Goal: Transaction & Acquisition: Purchase product/service

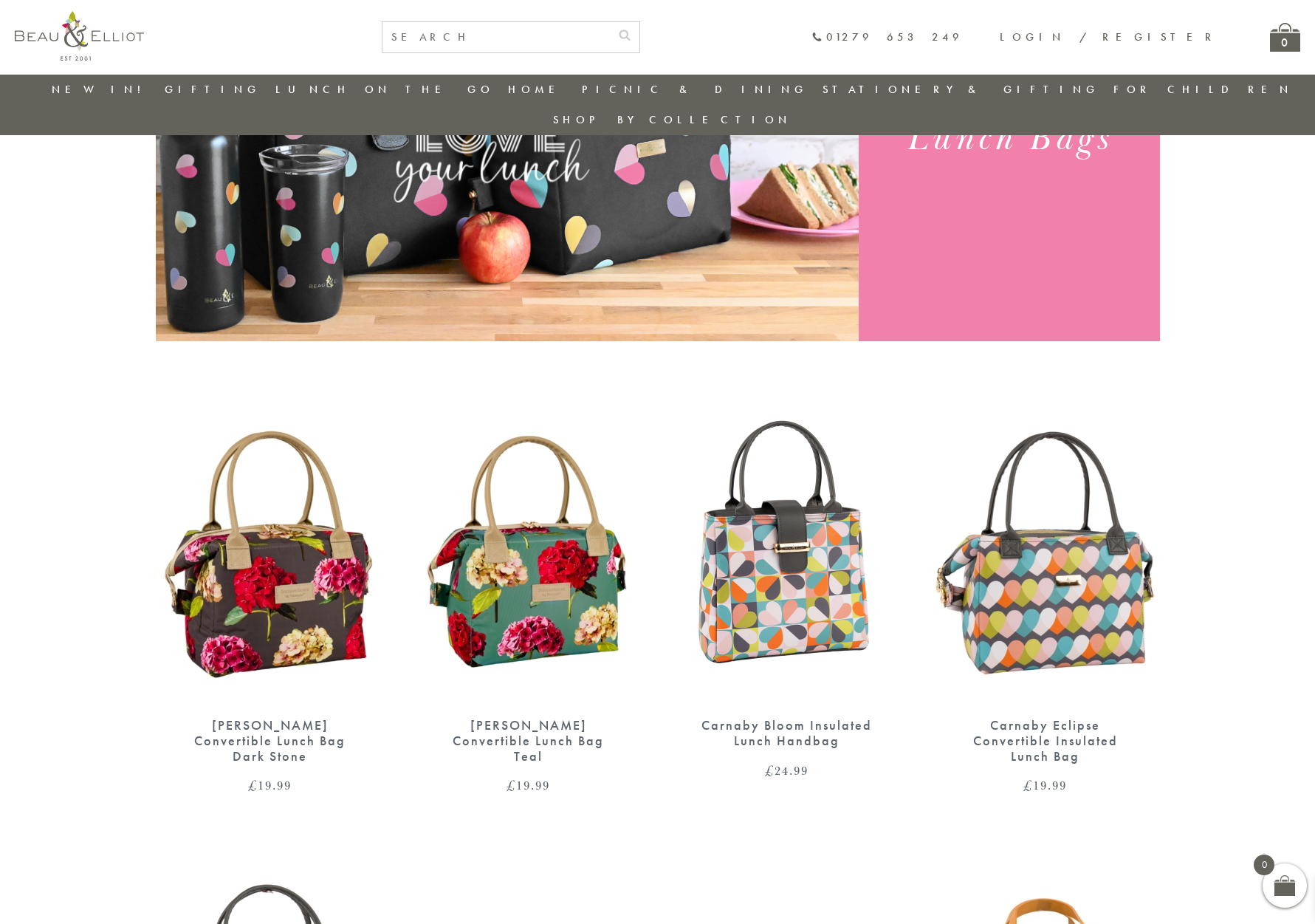
scroll to position [278, 0]
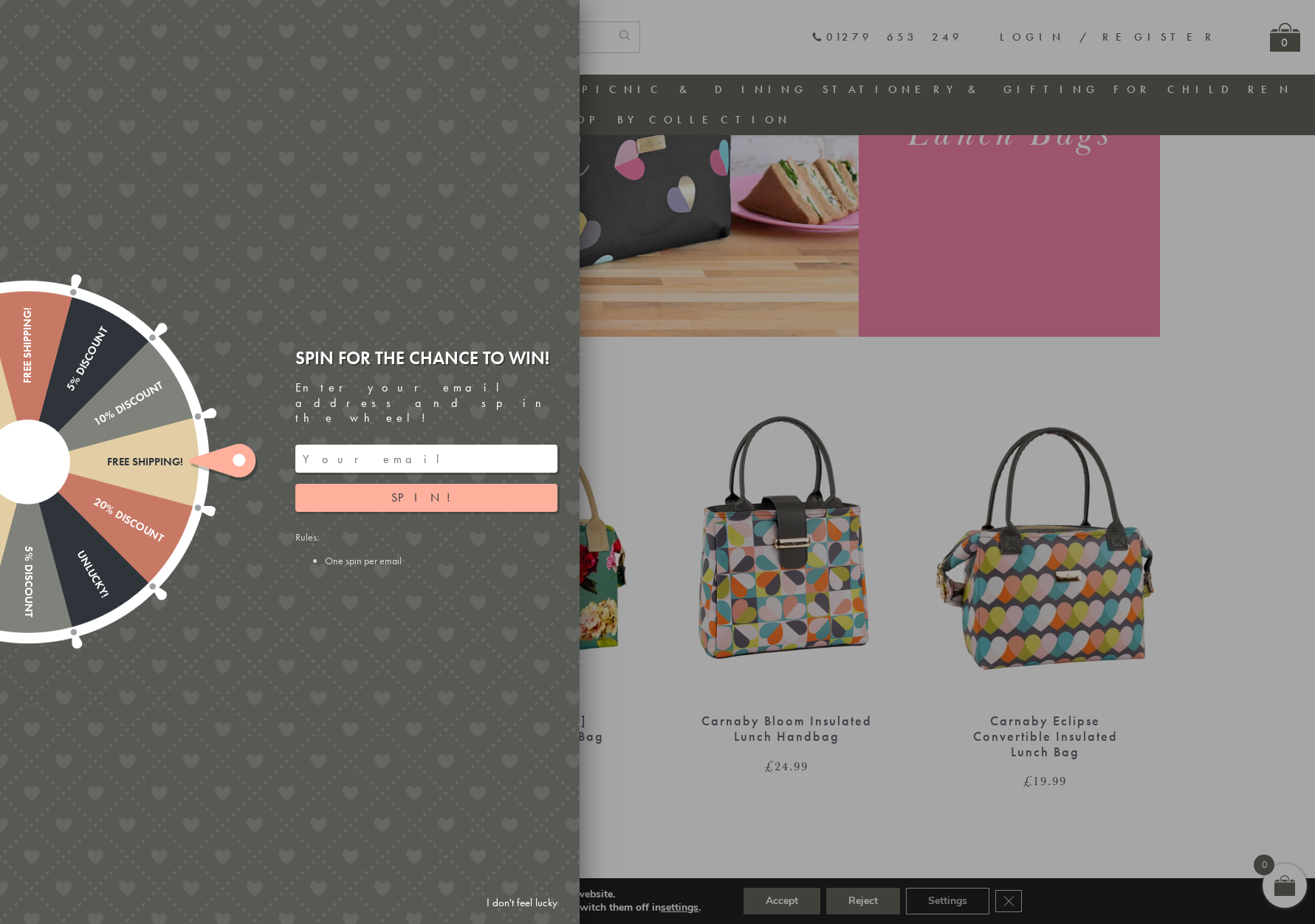
click at [633, 801] on div at bounding box center [658, 462] width 1315 height 924
click at [892, 370] on div at bounding box center [658, 462] width 1315 height 924
click at [426, 445] on input "email" at bounding box center [426, 458] width 262 height 28
click at [435, 489] on span "Spin!" at bounding box center [426, 497] width 71 height 15
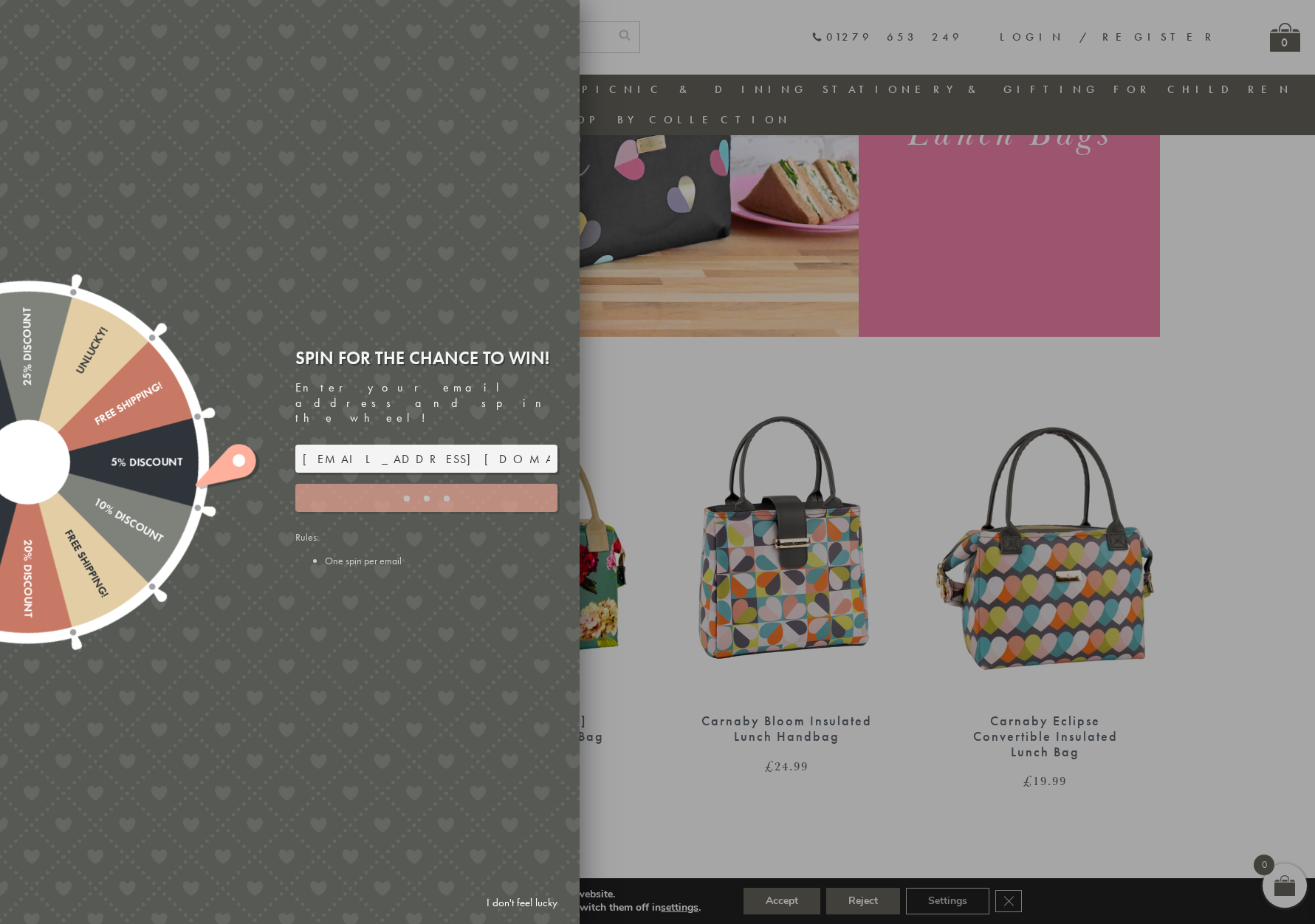
type input "GHM9BH6T"
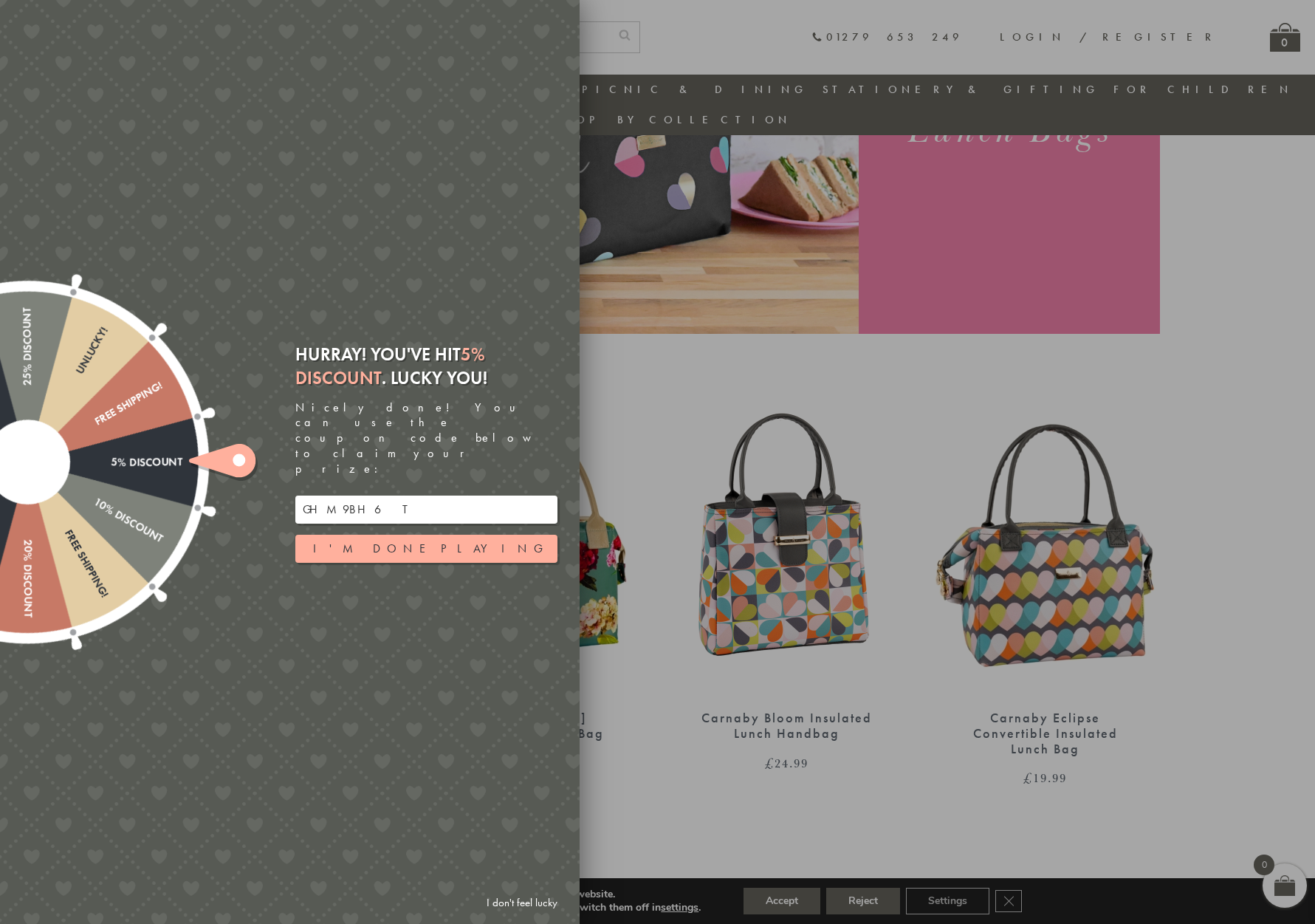
scroll to position [282, 0]
click at [424, 534] on button "I'm done playing" at bounding box center [426, 548] width 262 height 28
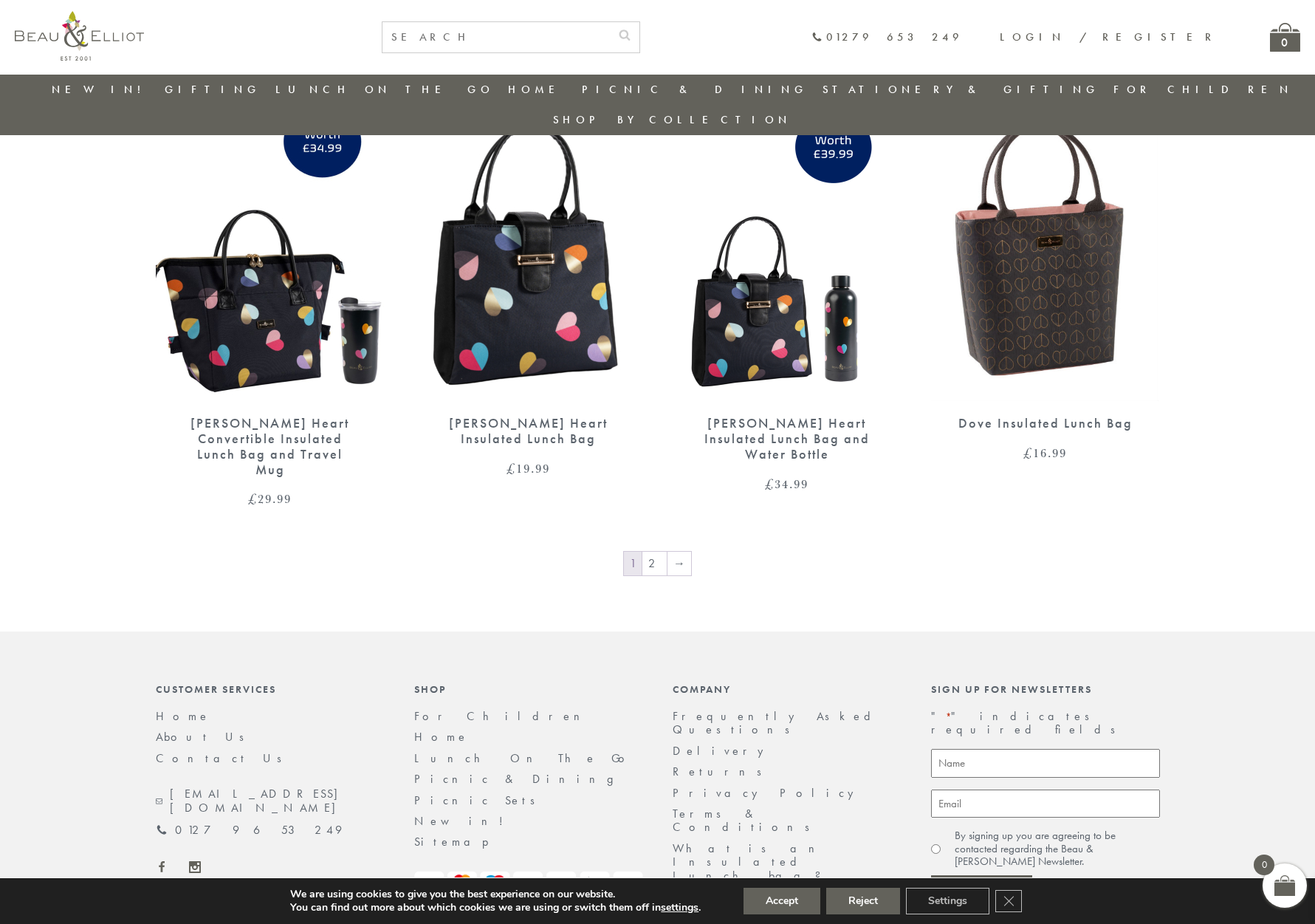
scroll to position [2360, 0]
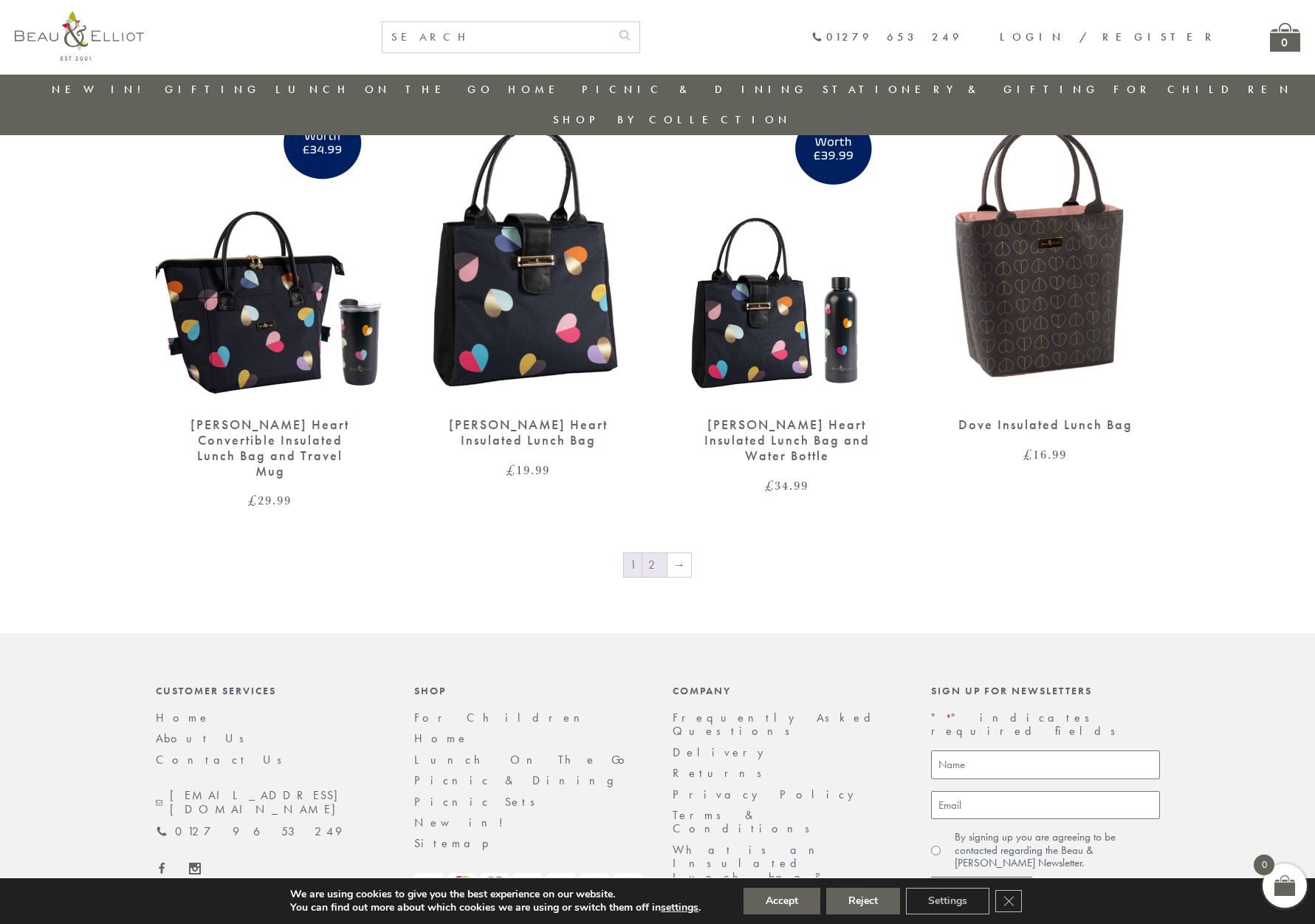
click at [657, 553] on link "2" at bounding box center [655, 564] width 24 height 23
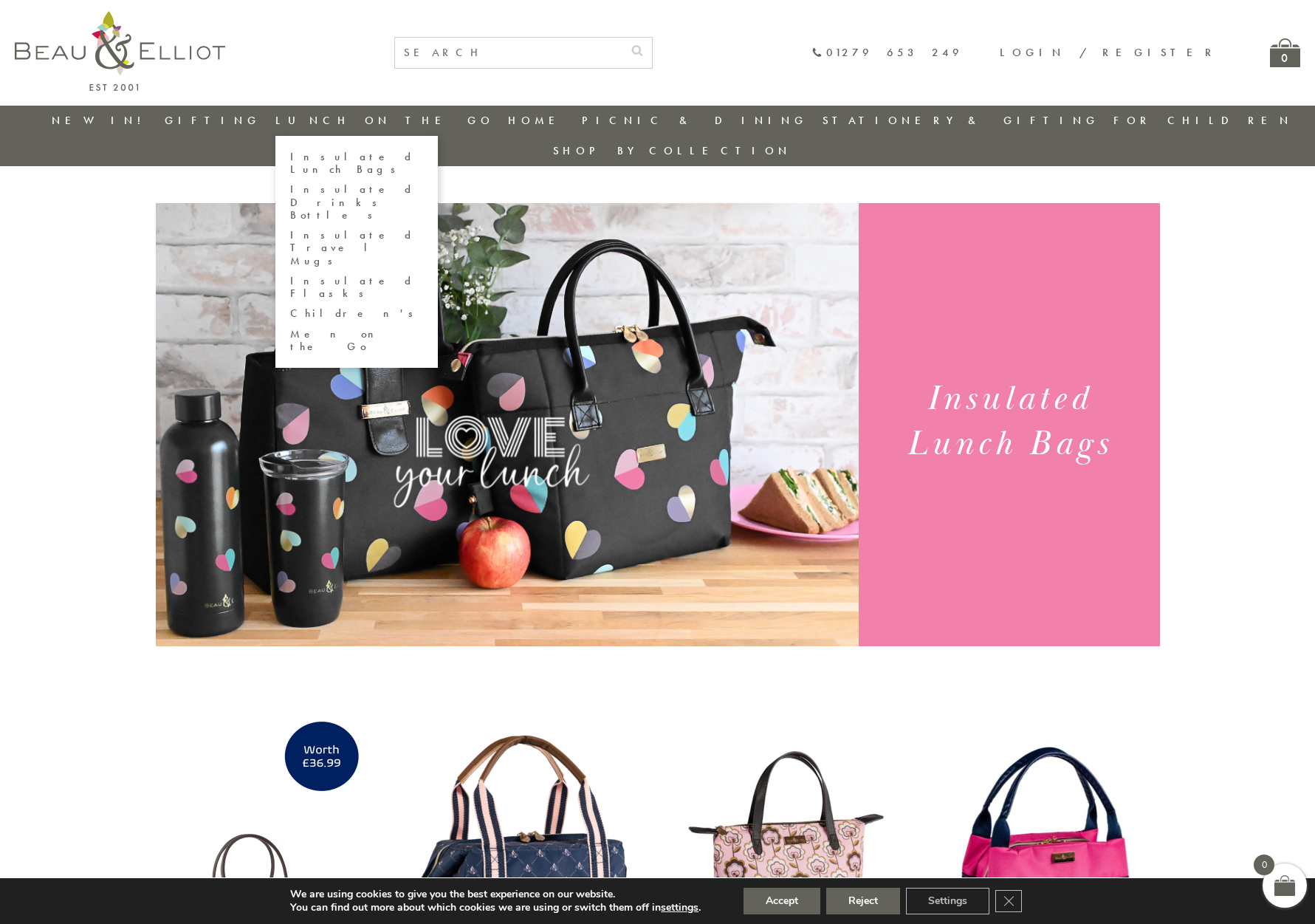
click at [385, 157] on link "Insulated Lunch Bags" at bounding box center [356, 163] width 132 height 26
